Goal: Information Seeking & Learning: Learn about a topic

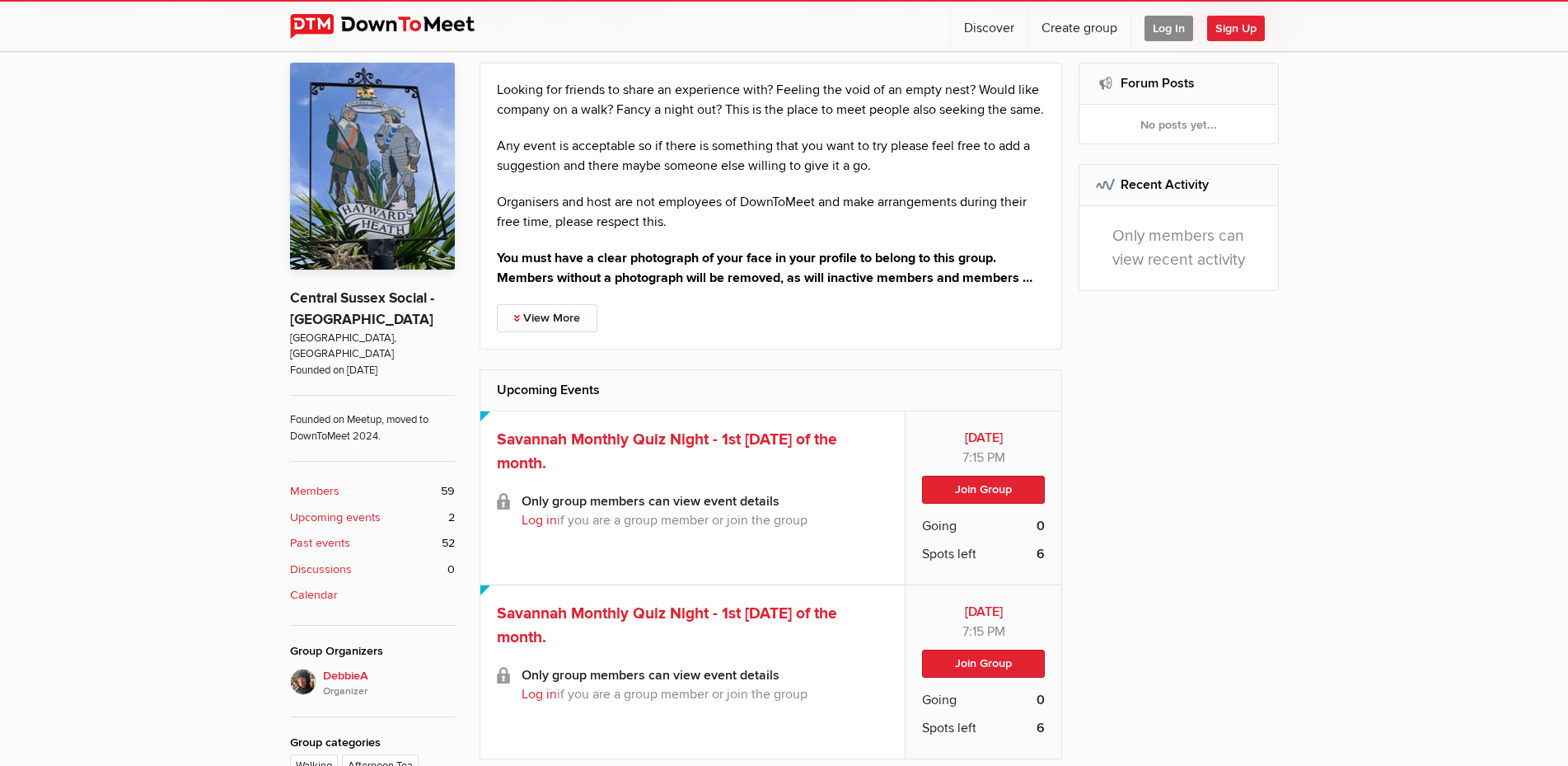
scroll to position [589, 0]
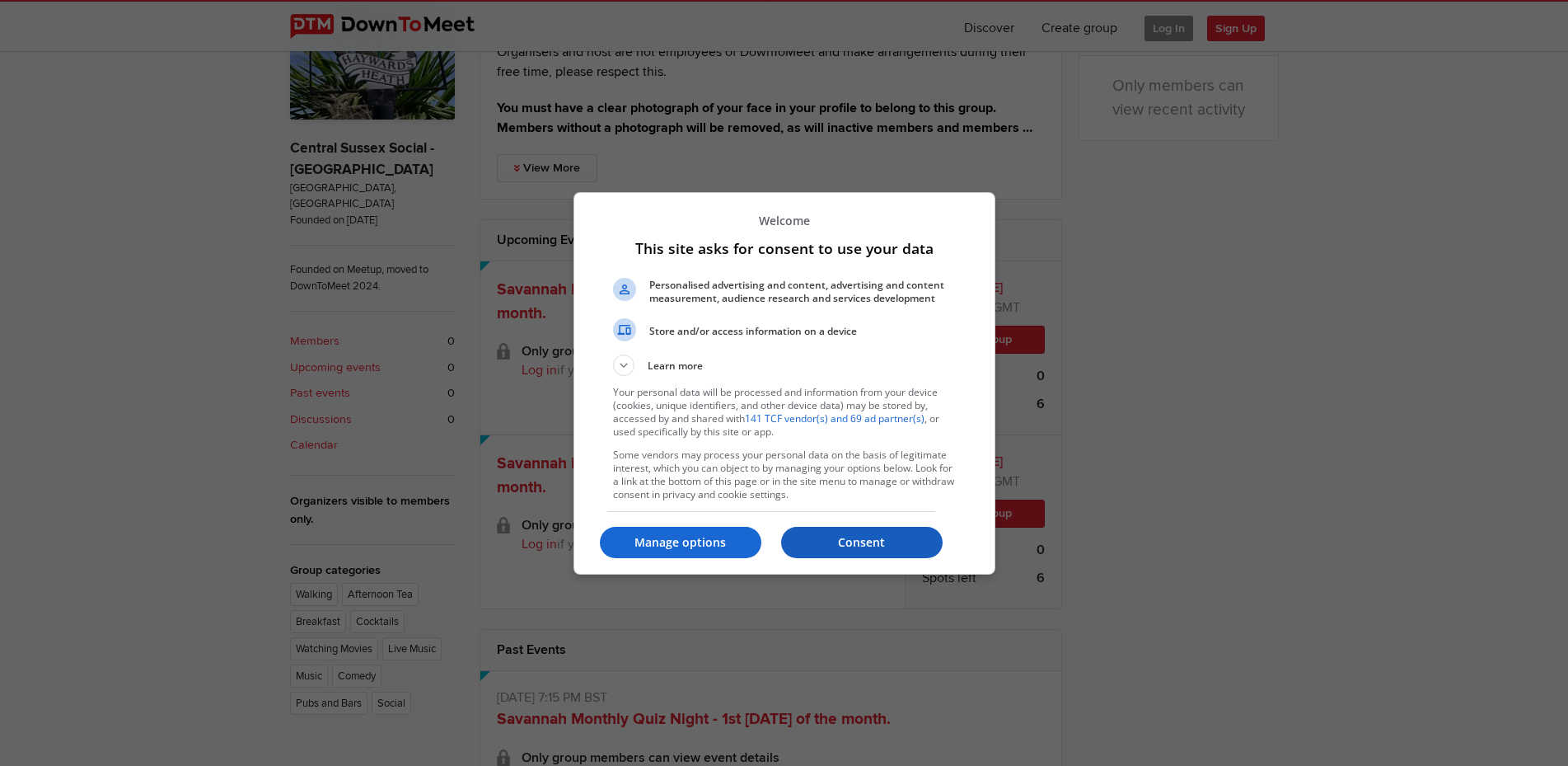
click at [880, 537] on p "Consent" at bounding box center [862, 541] width 162 height 16
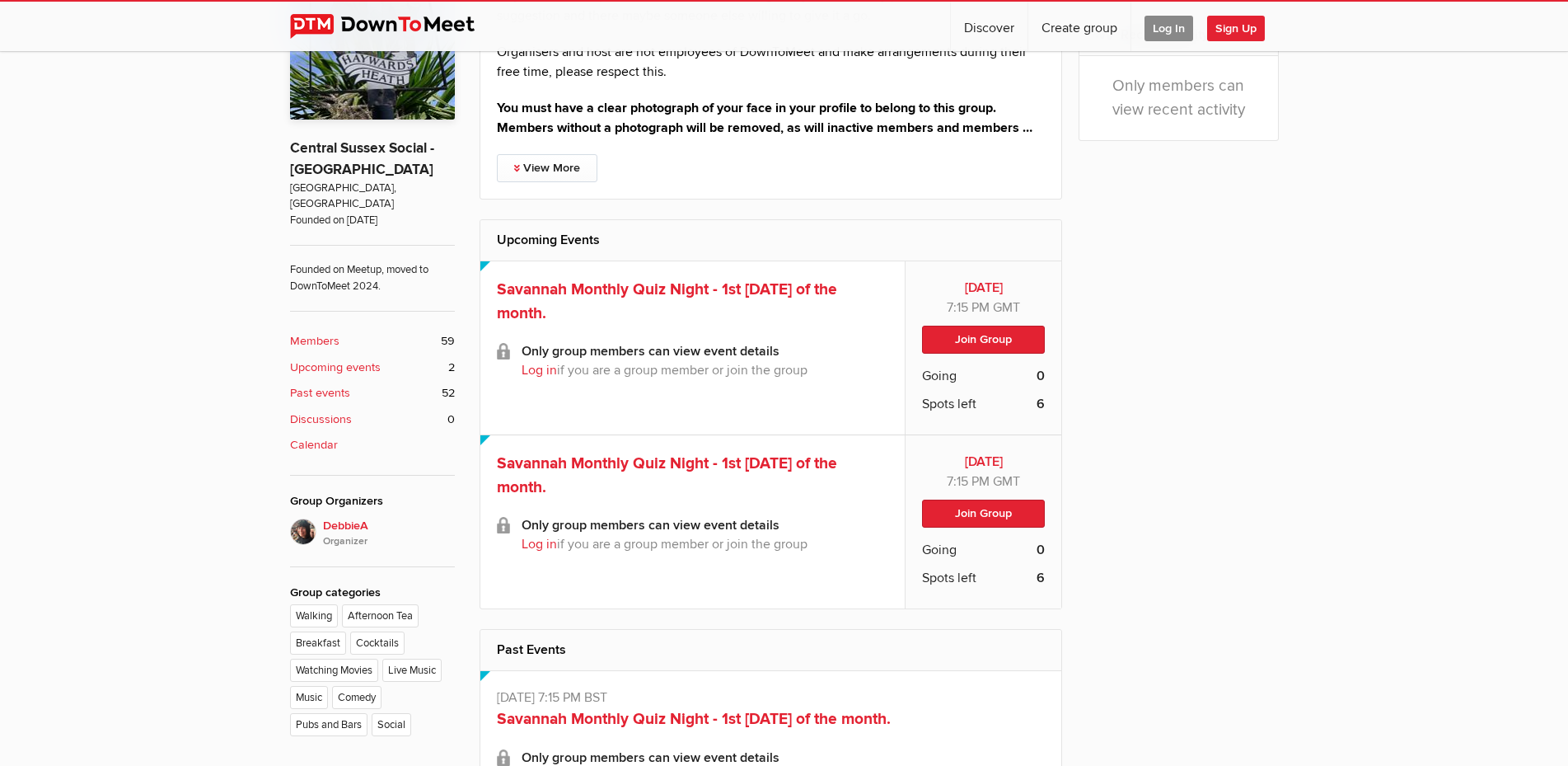
click at [333, 384] on b "Past events" at bounding box center [319, 392] width 60 height 18
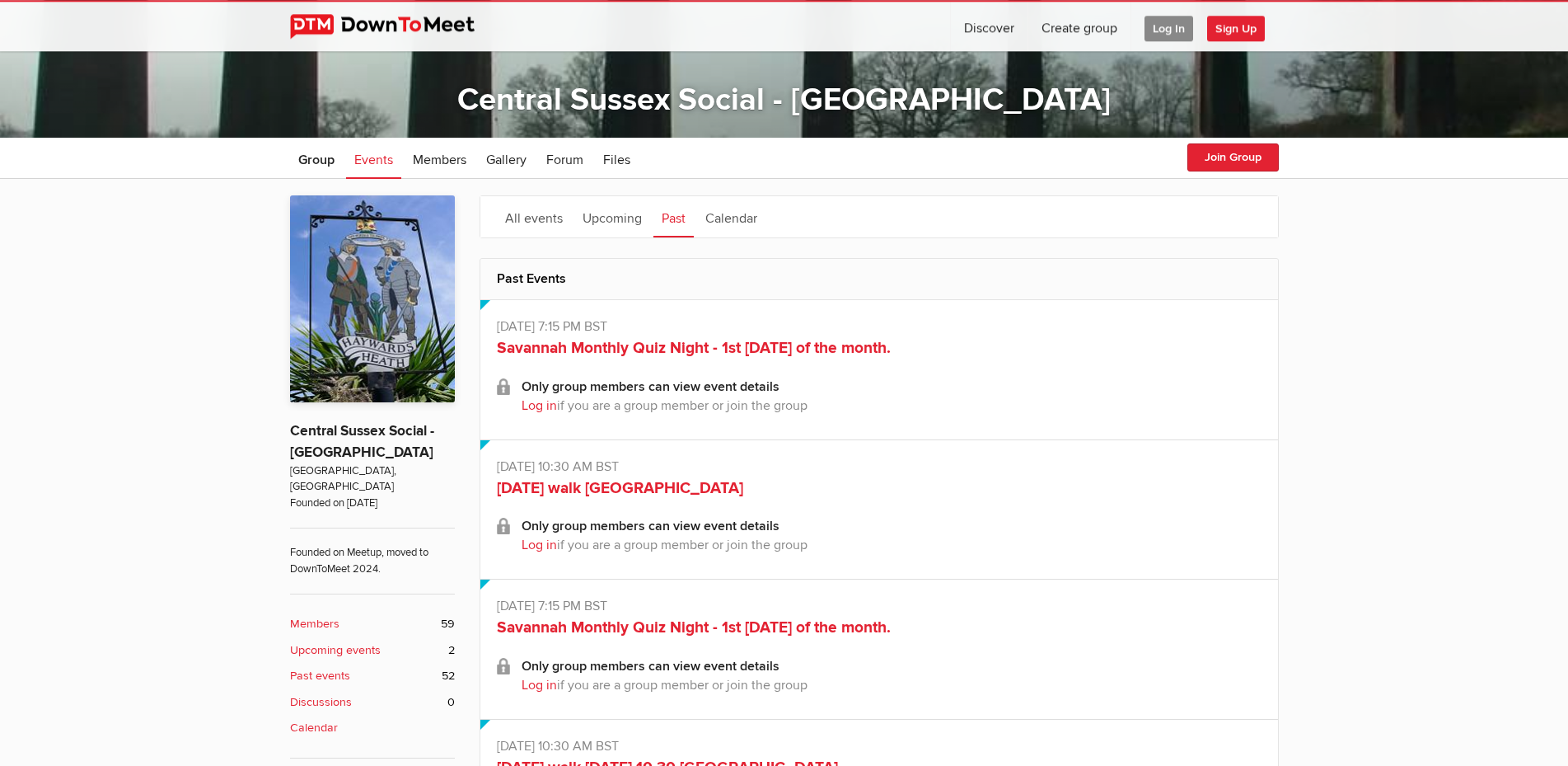
scroll to position [336, 0]
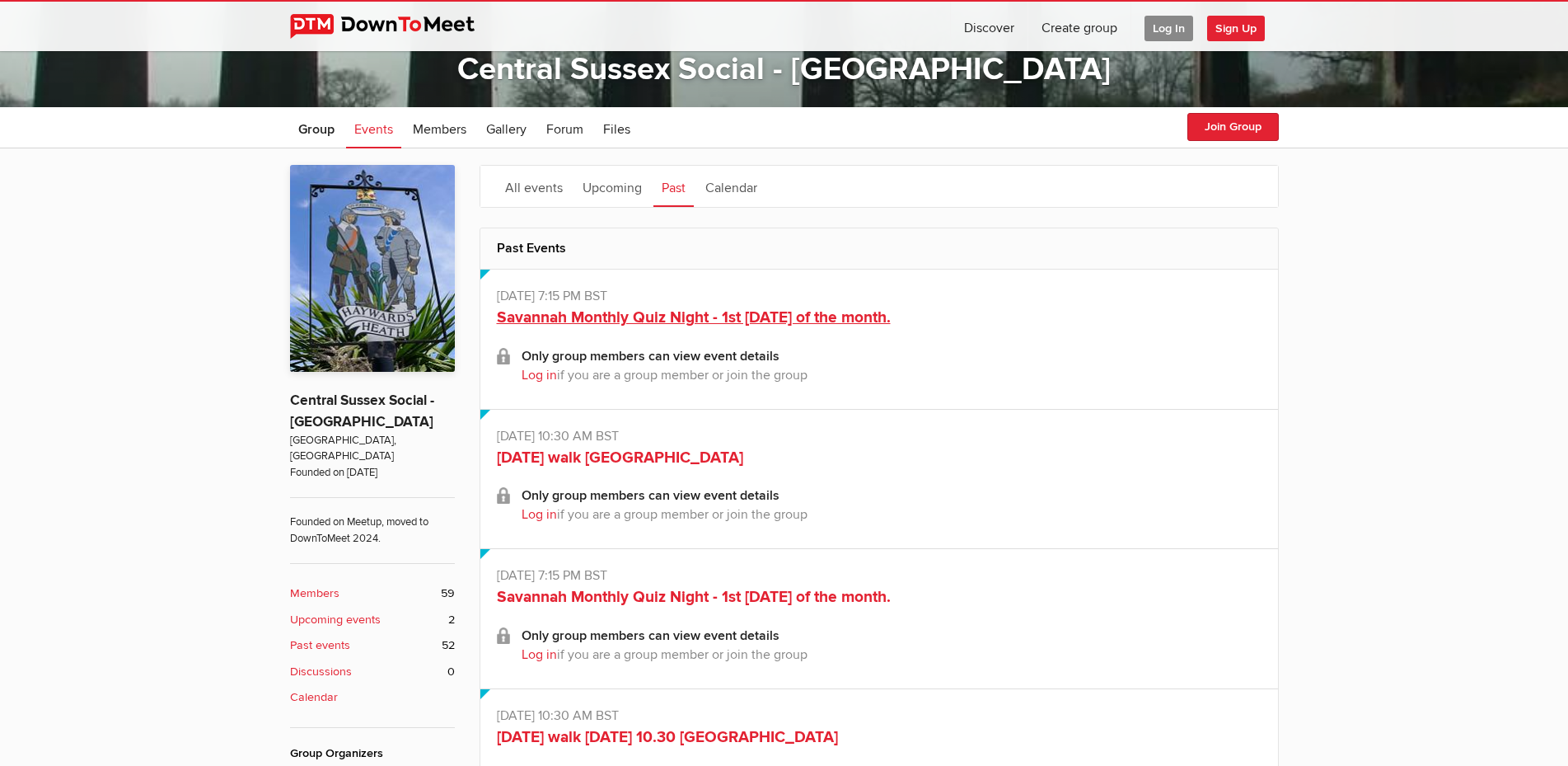
click at [845, 314] on link "Savannah Monthly Quiz Night - 1st [DATE] of the month." at bounding box center [694, 317] width 394 height 19
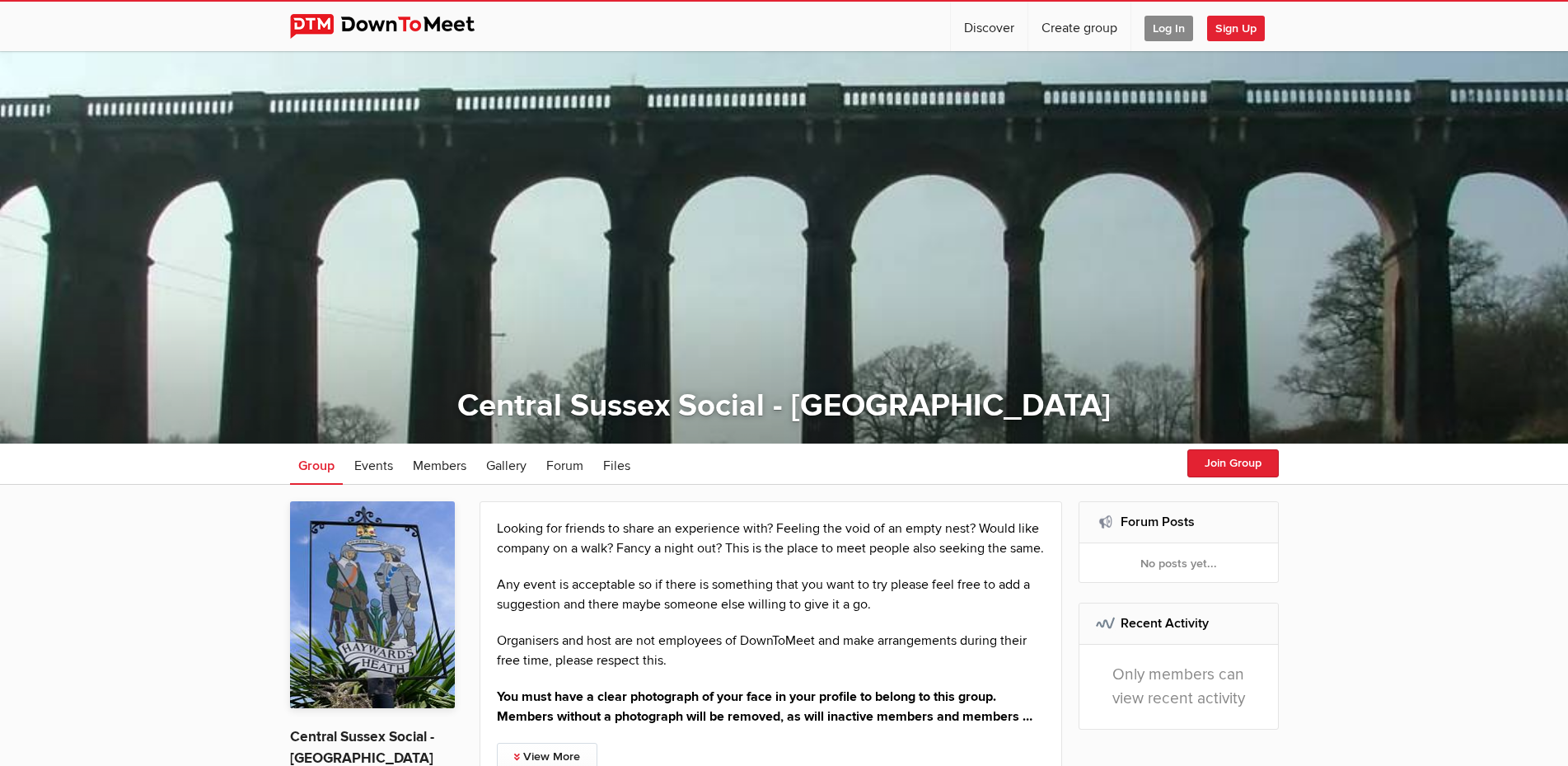
click at [1171, 25] on span "Log In" at bounding box center [1168, 28] width 48 height 25
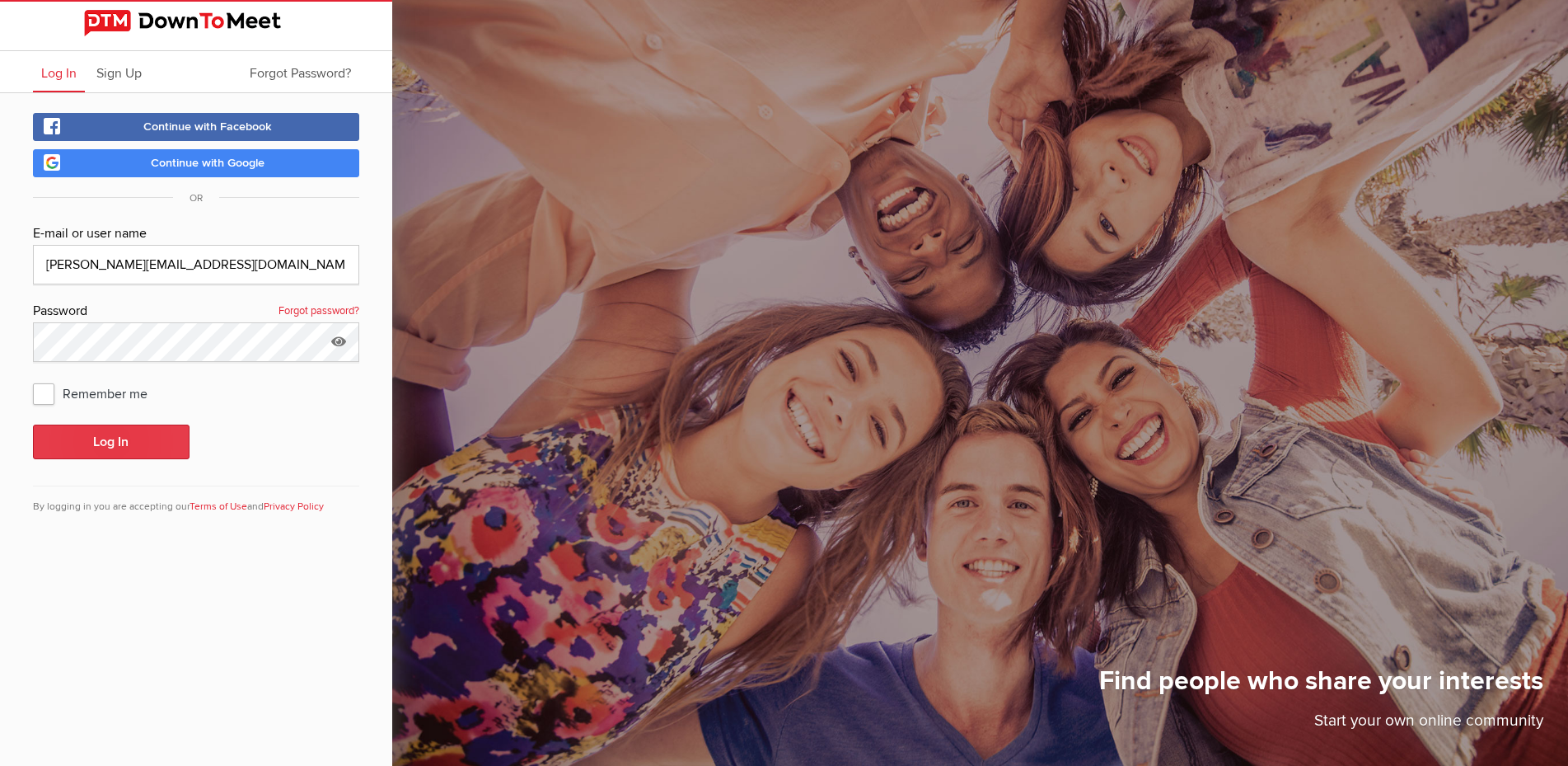
click at [147, 444] on button "Log In" at bounding box center [111, 441] width 157 height 35
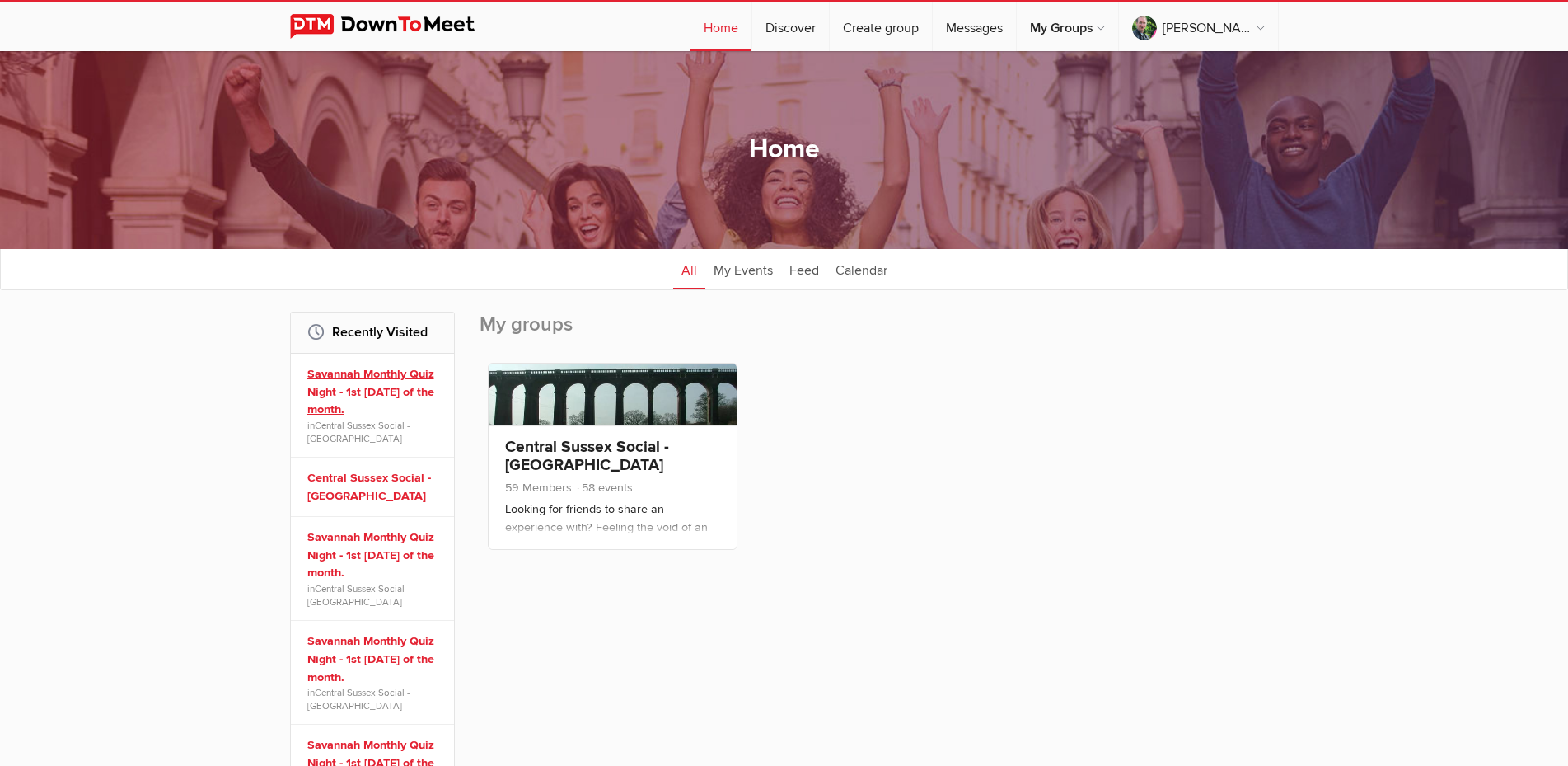
click at [390, 371] on link "Savannah Monthly Quiz Night - 1st [DATE] of the month." at bounding box center [375, 391] width 136 height 53
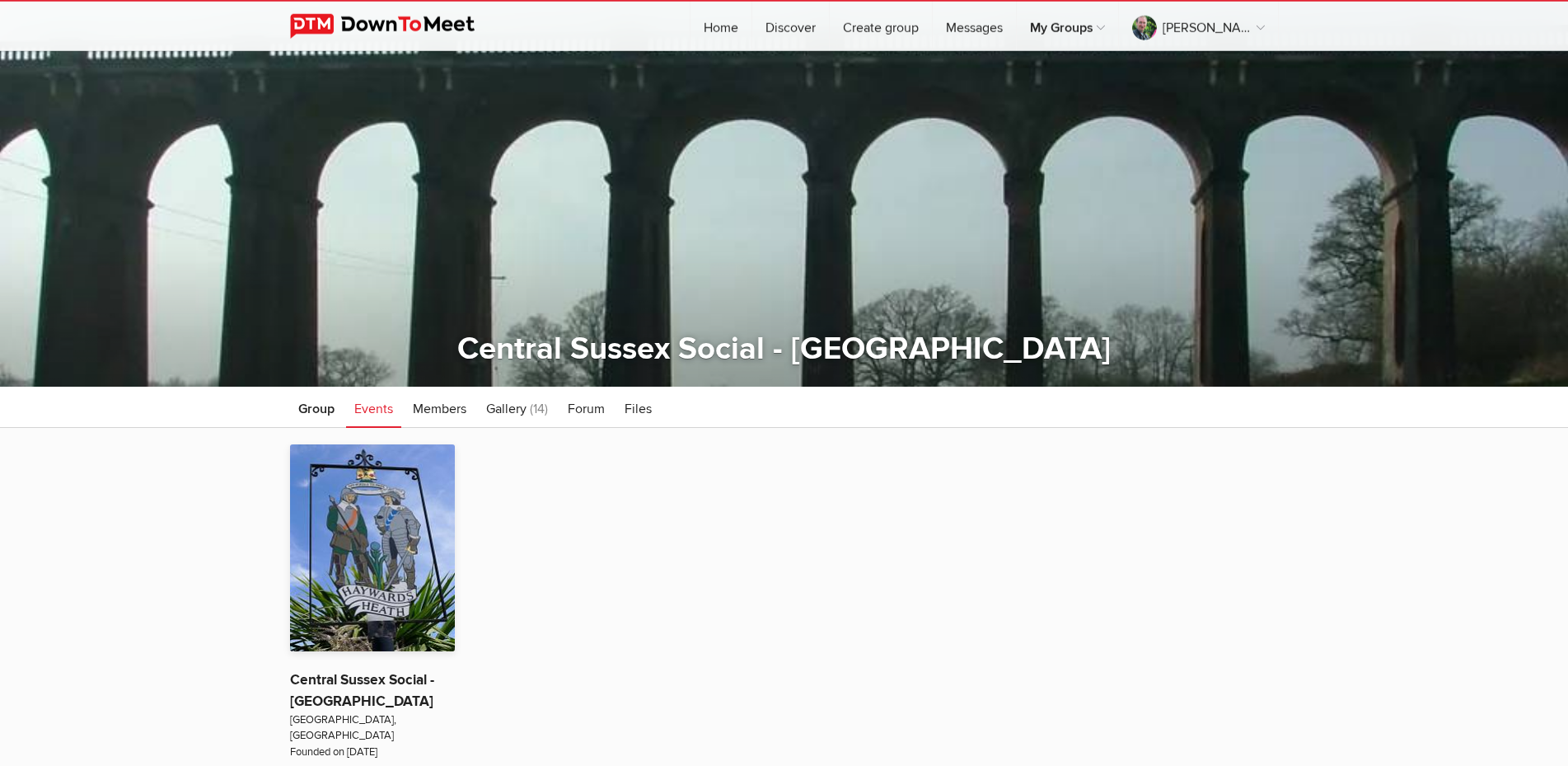
scroll to position [336, 0]
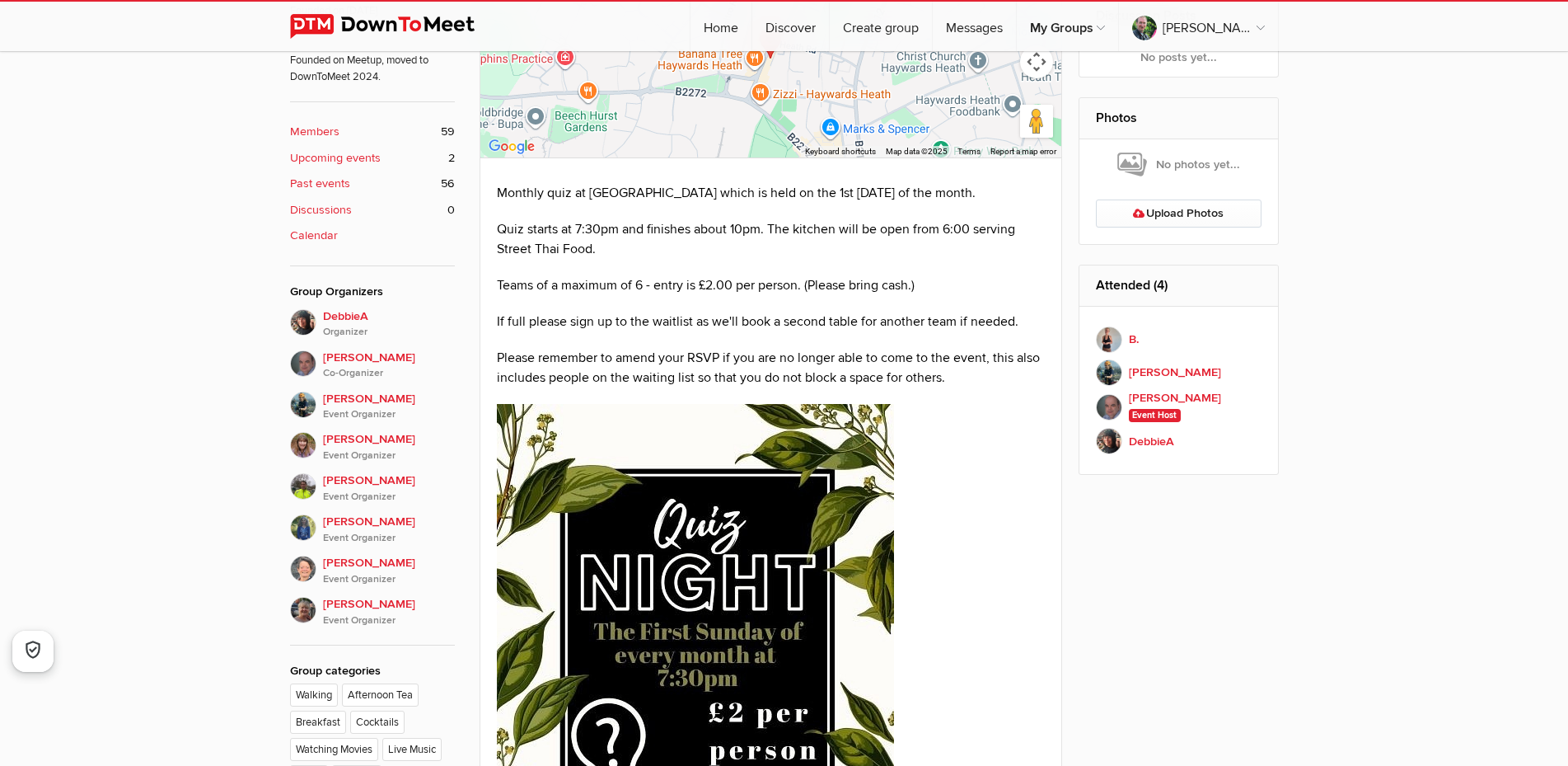
scroll to position [253, 0]
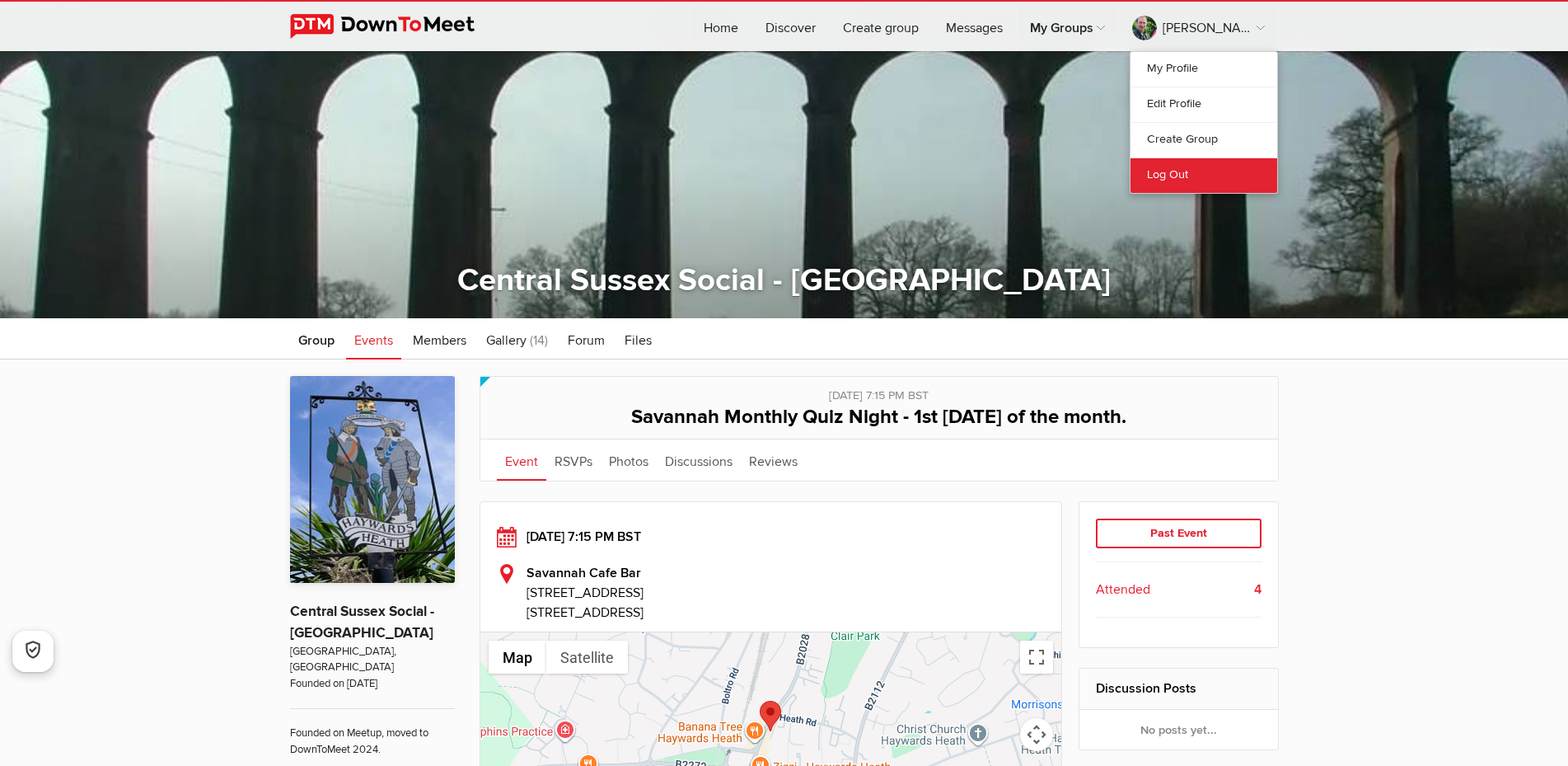
click at [1161, 173] on link "Log Out" at bounding box center [1204, 175] width 147 height 36
